Goal: Check status: Check status

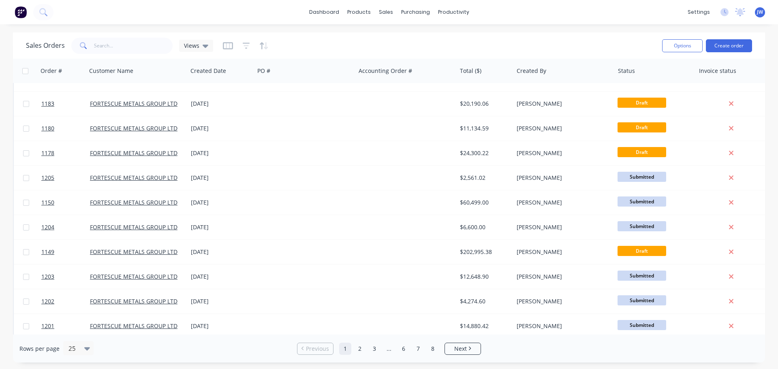
scroll to position [370, 0]
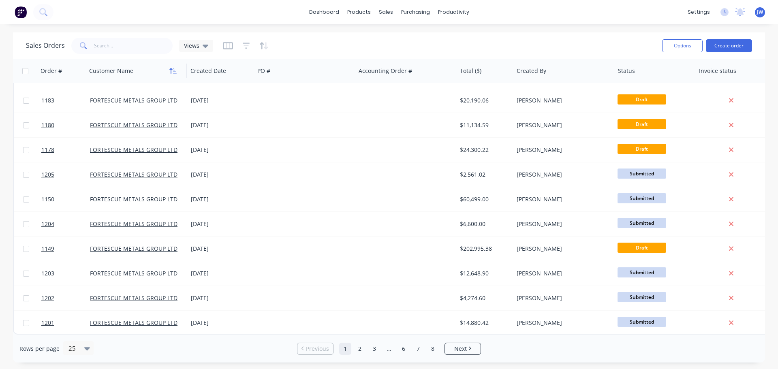
click at [173, 74] on button "button" at bounding box center [173, 71] width 12 height 12
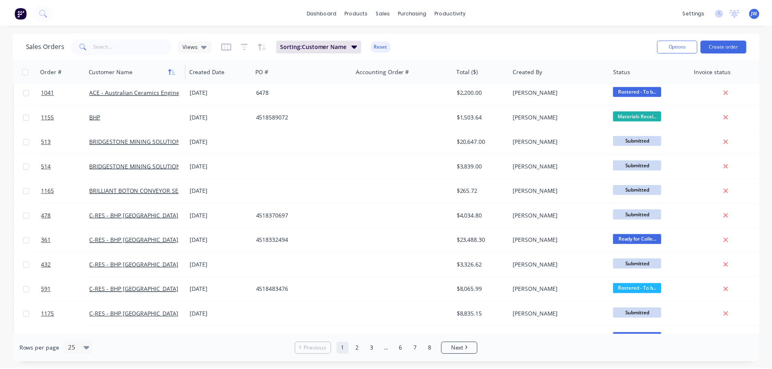
scroll to position [0, 0]
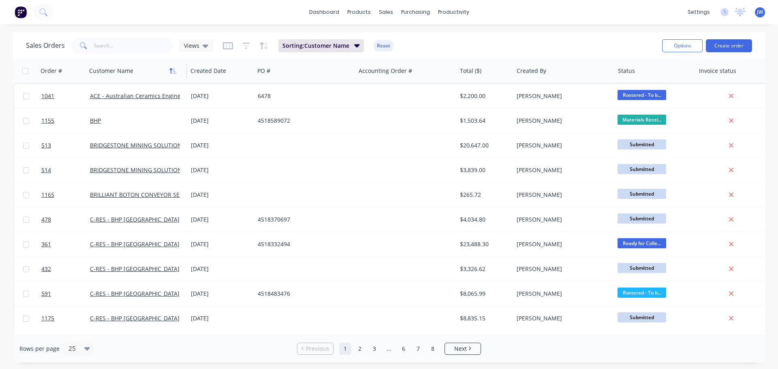
click at [175, 72] on icon "button" at bounding box center [175, 71] width 4 height 6
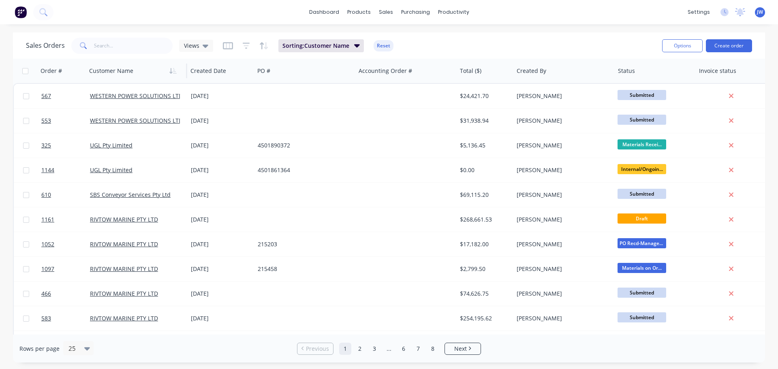
click at [75, 11] on div "dashboard products sales purchasing productivity dashboard products Product Cat…" at bounding box center [389, 12] width 778 height 24
click at [114, 45] on input "text" at bounding box center [133, 46] width 79 height 16
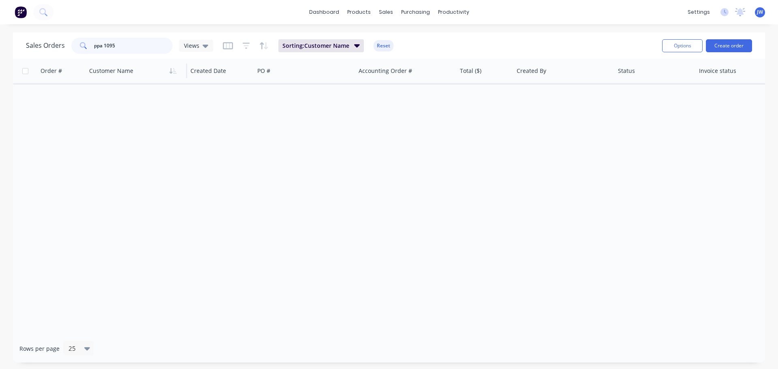
drag, startPoint x: 100, startPoint y: 45, endPoint x: 105, endPoint y: 45, distance: 5.3
click at [101, 45] on input "ppa 1095" at bounding box center [133, 46] width 79 height 16
click at [105, 45] on input "ppa 1095" at bounding box center [133, 46] width 79 height 16
click at [101, 45] on input "ppa 1095" at bounding box center [133, 46] width 79 height 16
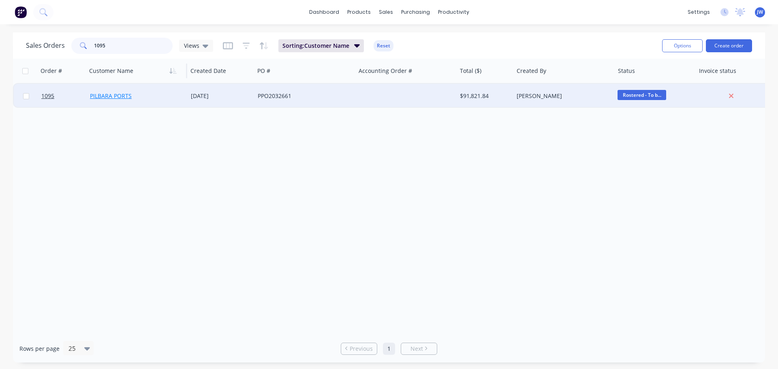
type input "1095"
click at [117, 94] on link "PILBARA PORTS" at bounding box center [111, 96] width 42 height 8
click at [264, 88] on div "PPO2032661" at bounding box center [305, 96] width 101 height 24
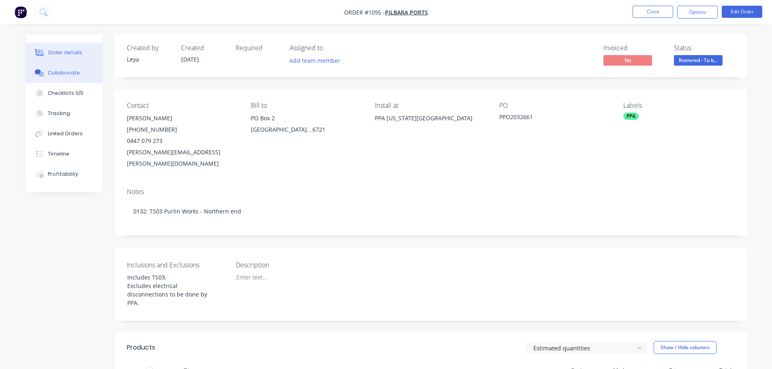
click at [68, 69] on button "Collaborate" at bounding box center [64, 73] width 77 height 20
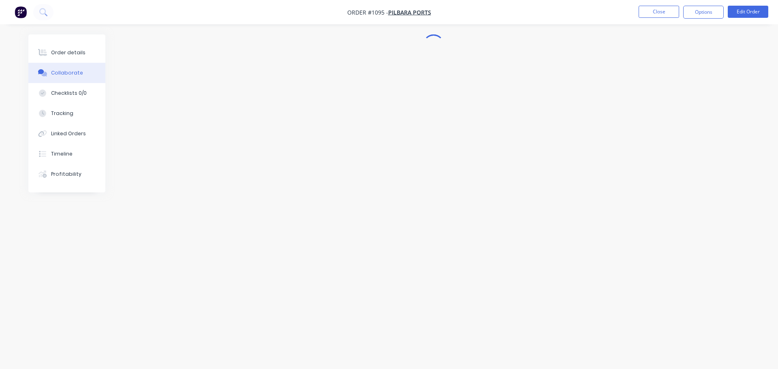
click at [68, 69] on button "Collaborate" at bounding box center [66, 73] width 77 height 20
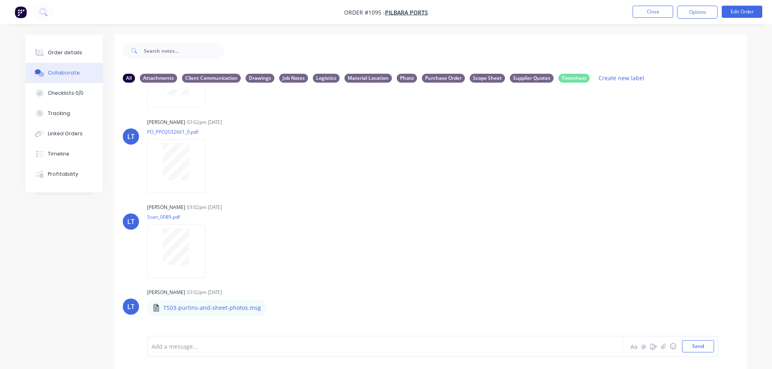
scroll to position [162, 0]
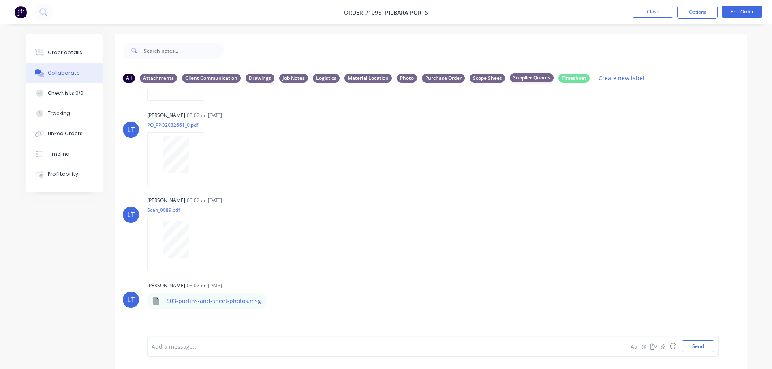
click at [521, 79] on div "Supplier Quotes" at bounding box center [532, 77] width 44 height 9
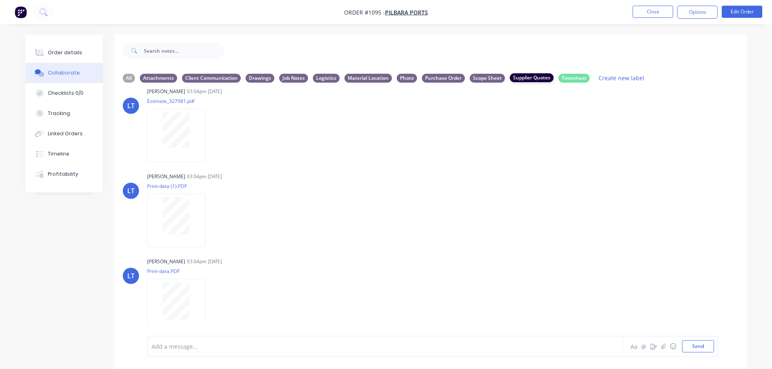
scroll to position [0, 0]
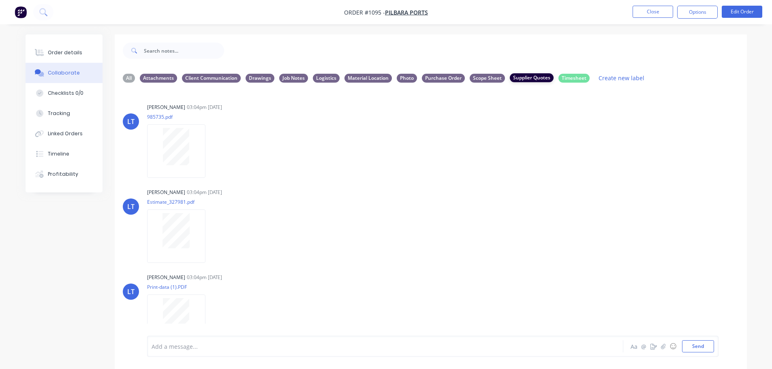
click at [521, 79] on div "Supplier Quotes" at bounding box center [532, 77] width 44 height 9
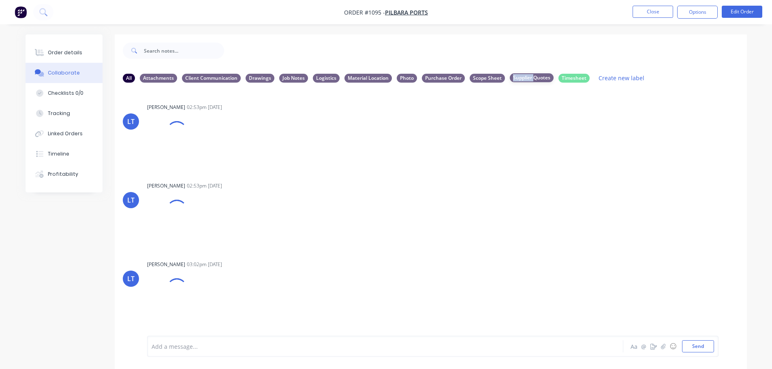
click at [521, 79] on div "Supplier Quotes" at bounding box center [532, 77] width 44 height 9
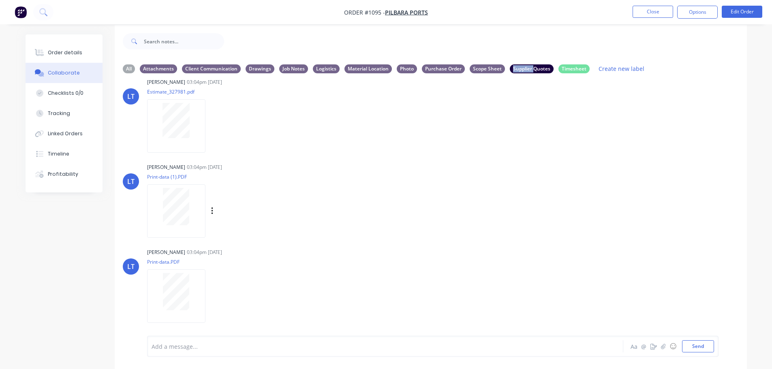
scroll to position [12, 0]
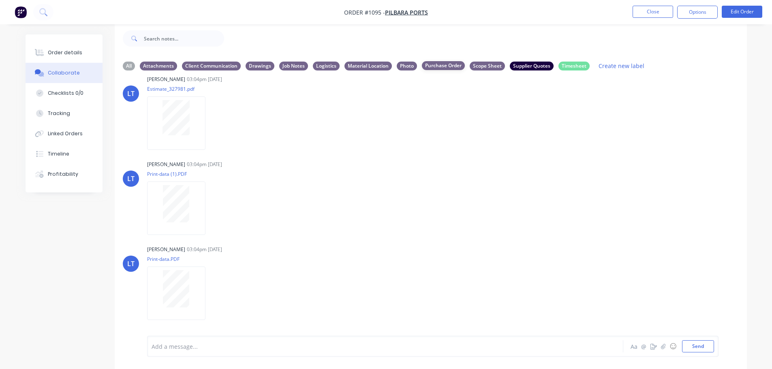
click at [435, 66] on div "Purchase Order" at bounding box center [443, 65] width 43 height 9
click at [433, 66] on div "Purchase Order" at bounding box center [443, 65] width 43 height 9
click at [530, 65] on div "Supplier Quotes" at bounding box center [532, 65] width 44 height 9
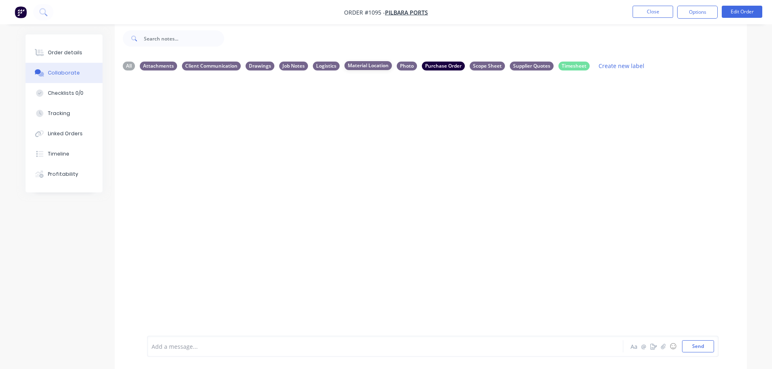
click at [368, 64] on div "Material Location" at bounding box center [368, 65] width 47 height 9
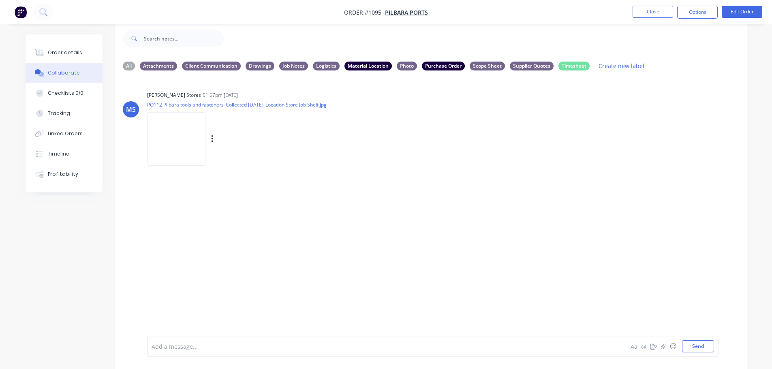
click at [176, 137] on img at bounding box center [176, 138] width 58 height 53
drag, startPoint x: 156, startPoint y: 135, endPoint x: 168, endPoint y: 127, distance: 14.6
click at [168, 127] on img at bounding box center [176, 138] width 58 height 53
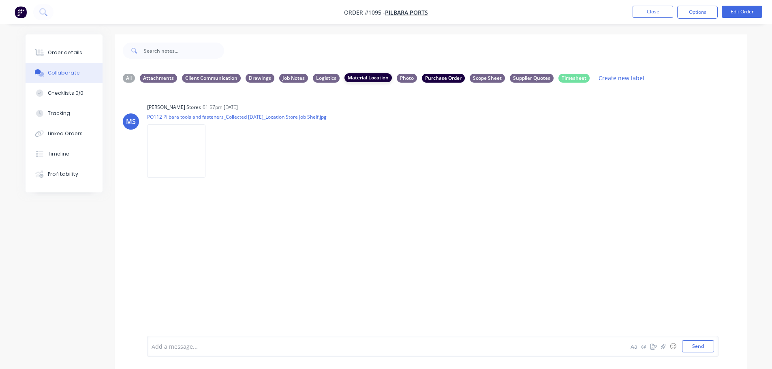
click at [359, 77] on div "Material Location" at bounding box center [368, 77] width 47 height 9
click at [447, 77] on div "Purchase Order" at bounding box center [443, 77] width 43 height 9
click at [410, 76] on div "Photo" at bounding box center [407, 77] width 20 height 9
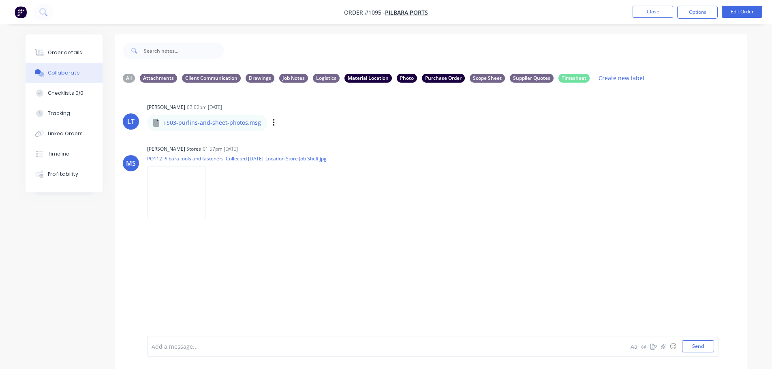
click at [206, 124] on p "TS03-purlins-and-sheet-photos.msg" at bounding box center [212, 123] width 98 height 8
click at [204, 126] on p "TS03-purlins-and-sheet-photos.msg" at bounding box center [212, 123] width 98 height 8
click at [160, 123] on div "TS03-purlins-and-sheet-photos.msg" at bounding box center [207, 123] width 120 height 16
click at [273, 124] on icon "button" at bounding box center [274, 122] width 2 height 9
click at [453, 116] on div "LT [PERSON_NAME] 03:02pm [DATE] TS03-purlins-and-sheet-photos.msg TS03-purlins-…" at bounding box center [431, 115] width 632 height 29
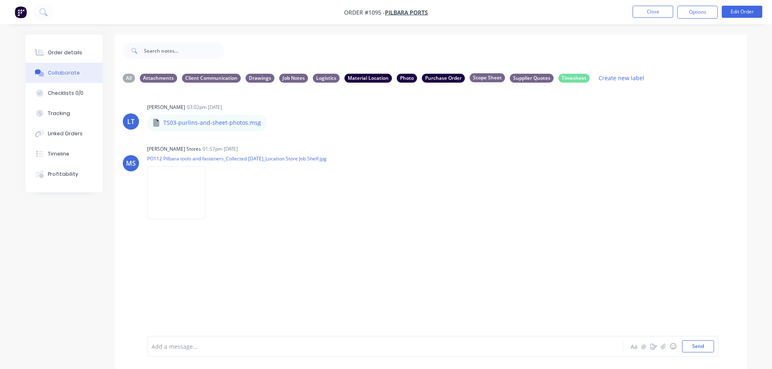
click at [494, 80] on div "Scope Sheet" at bounding box center [487, 77] width 35 height 9
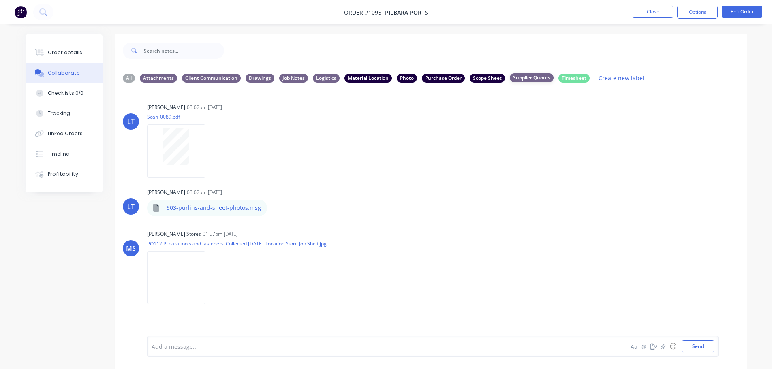
click at [518, 75] on div "Supplier Quotes" at bounding box center [532, 77] width 44 height 9
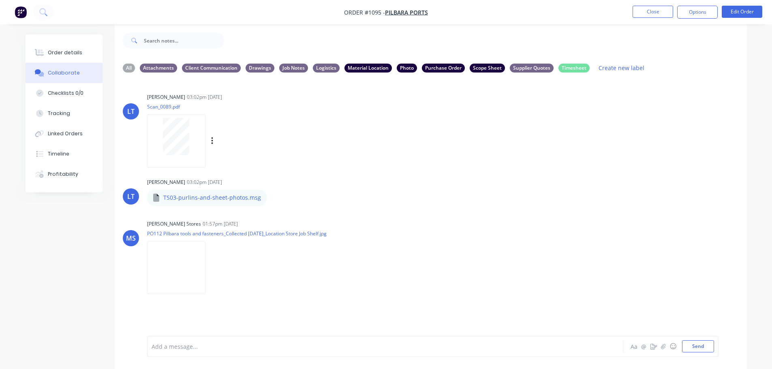
scroll to position [12, 0]
